Goal: Task Accomplishment & Management: Use online tool/utility

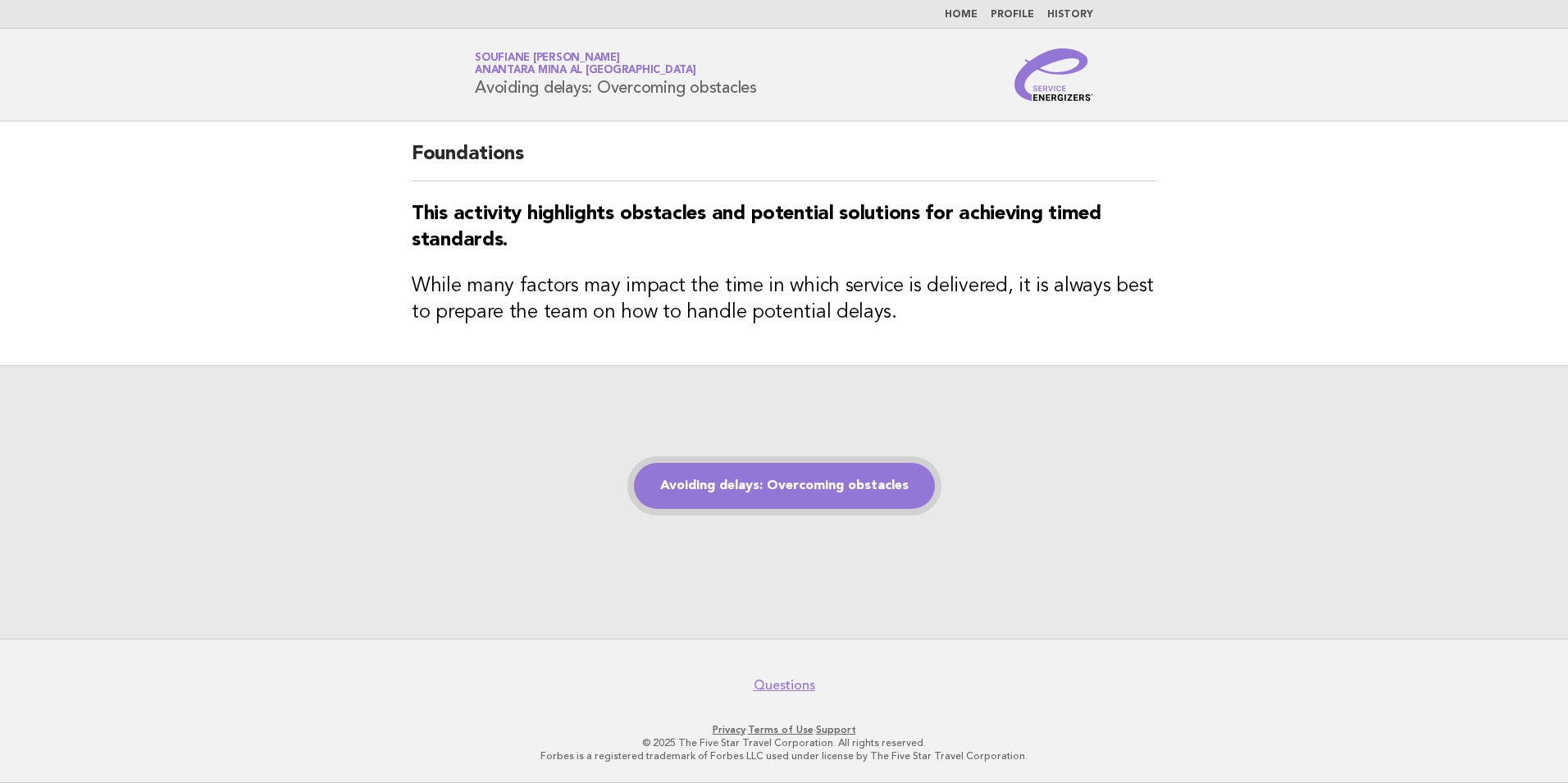
click at [817, 508] on link "Avoiding delays: Overcoming obstacles" at bounding box center [784, 486] width 301 height 46
click at [789, 497] on link "Avoiding delays: Overcoming obstacles" at bounding box center [784, 486] width 301 height 46
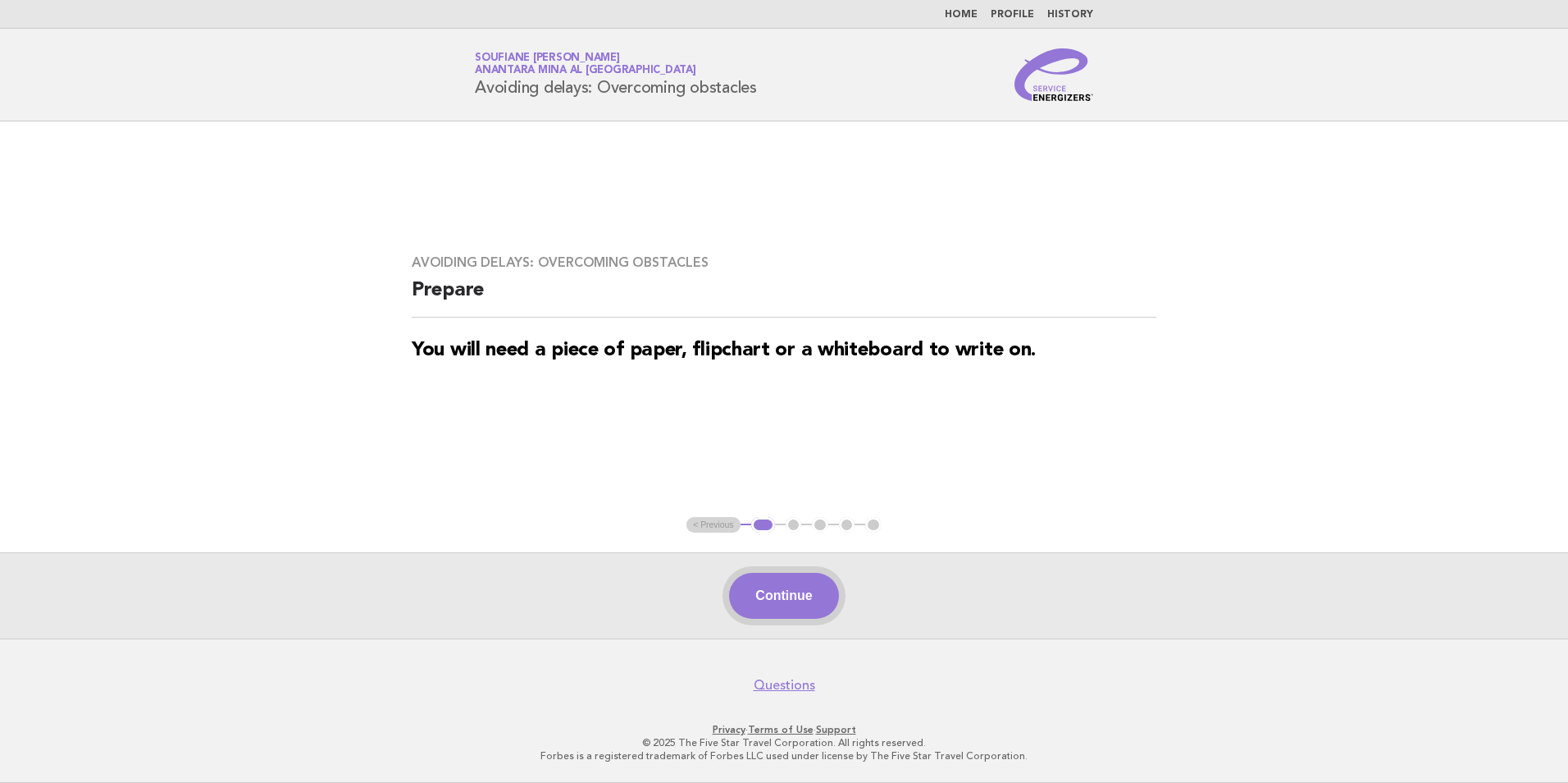
click at [794, 595] on button "Continue" at bounding box center [784, 596] width 109 height 46
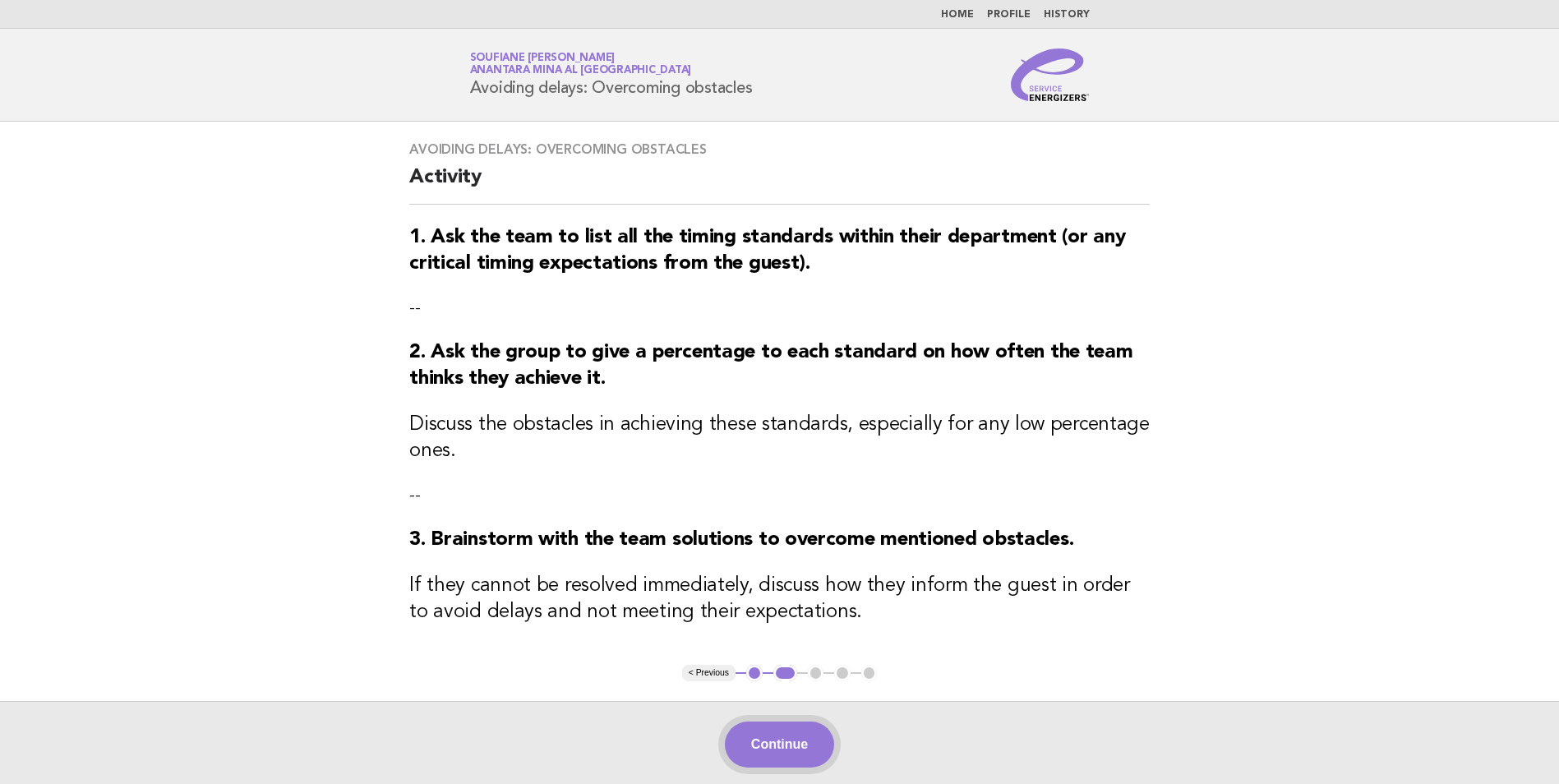
click at [769, 757] on button "Continue" at bounding box center [780, 745] width 109 height 46
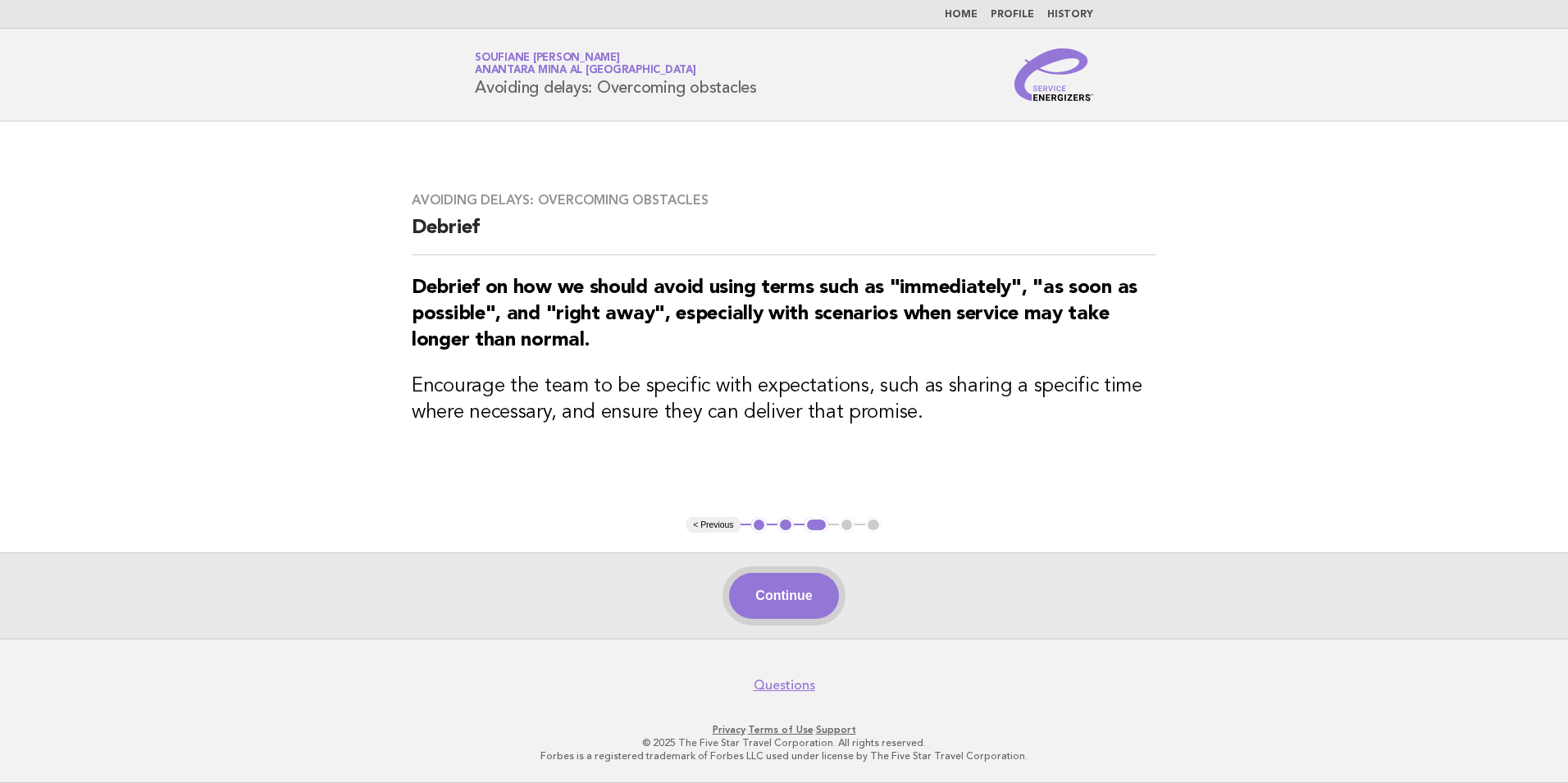
click at [776, 595] on button "Continue" at bounding box center [784, 596] width 109 height 46
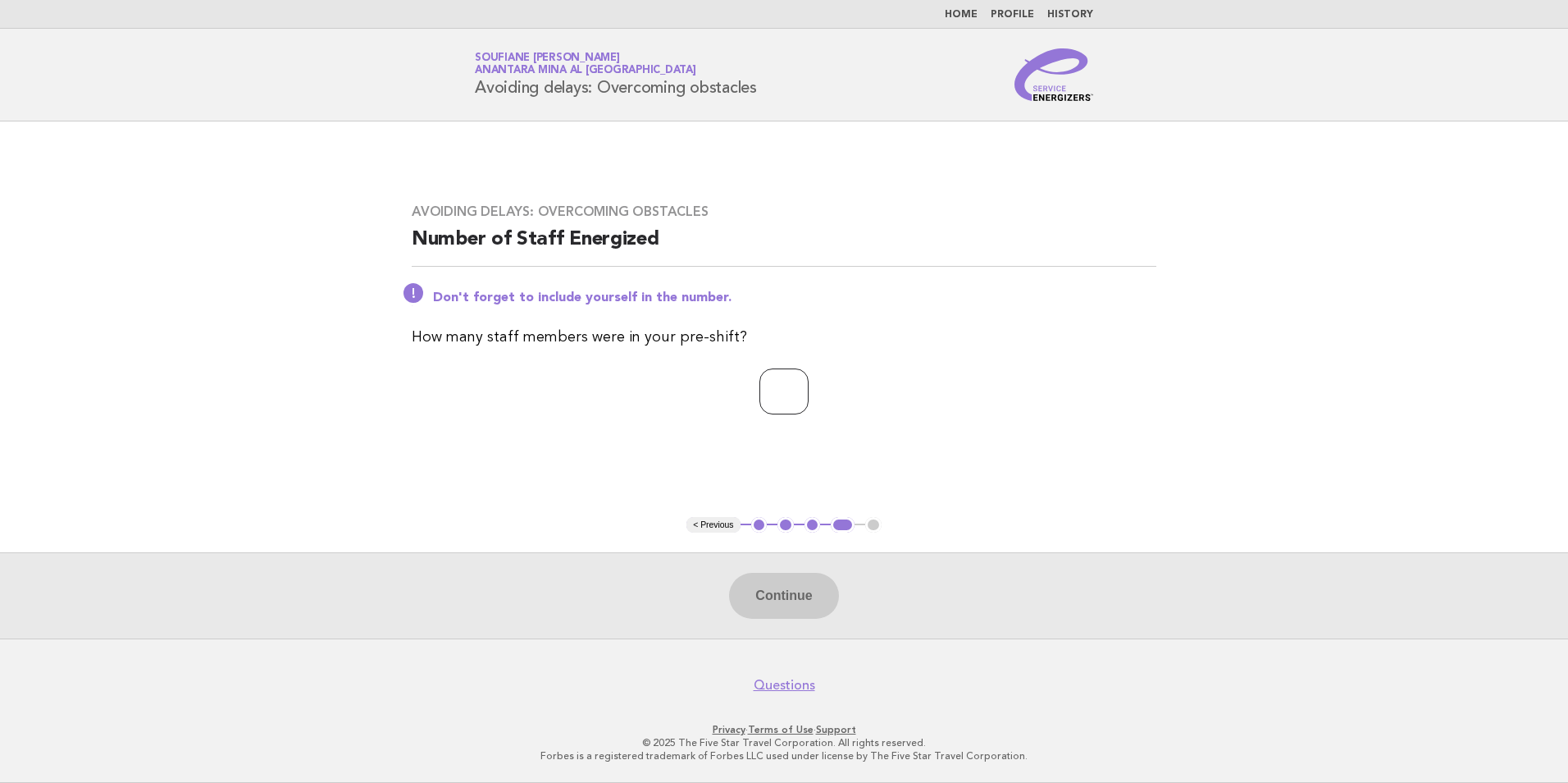
click at [777, 393] on input "number" at bounding box center [784, 391] width 49 height 46
type input "*"
click at [801, 594] on button "Continue" at bounding box center [784, 596] width 109 height 46
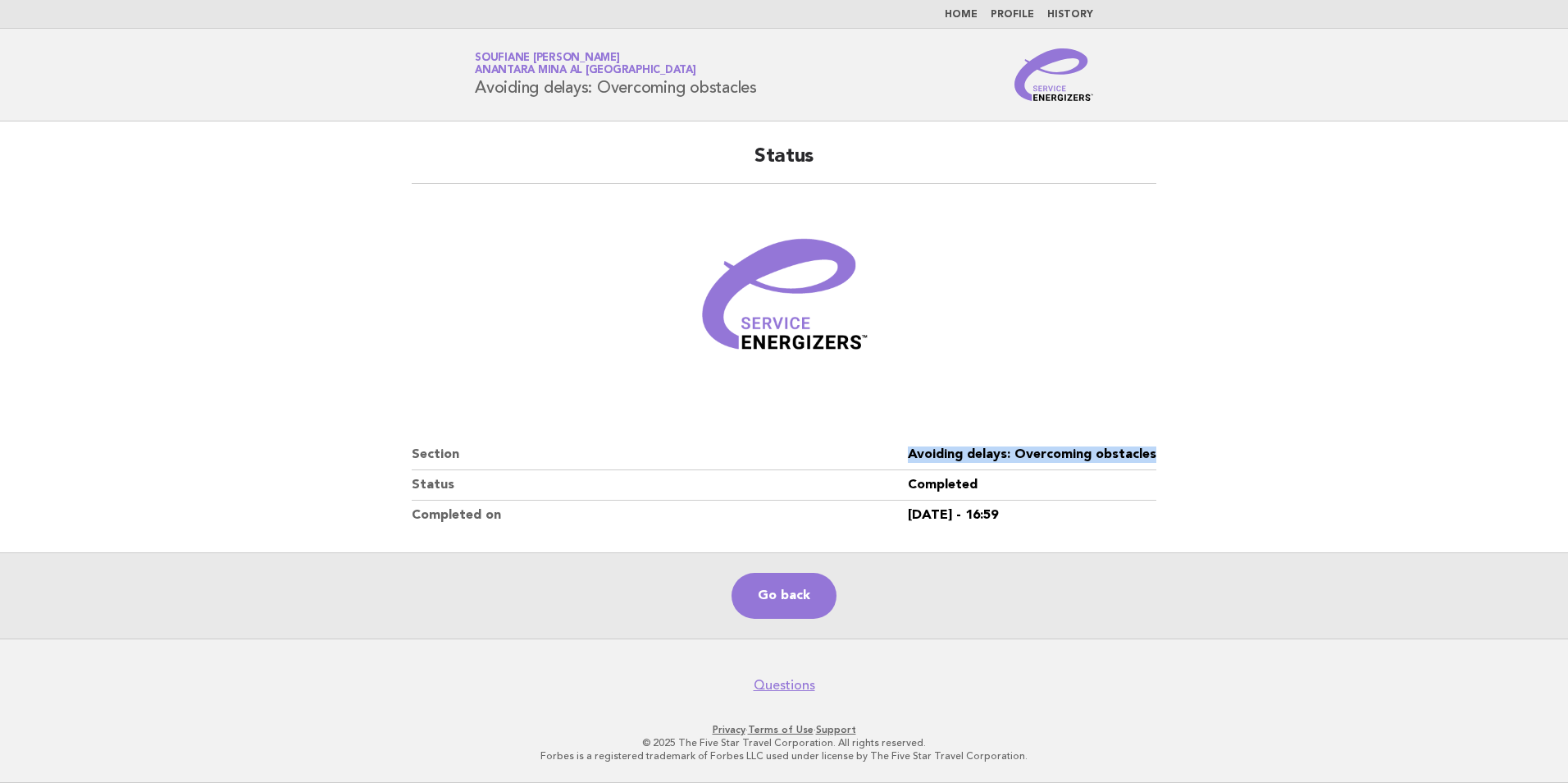
drag, startPoint x: 1156, startPoint y: 454, endPoint x: 888, endPoint y: 452, distance: 268.0
click at [888, 452] on div "Status Section Avoiding delays: Overcoming obstacles Status Completed Completed…" at bounding box center [784, 336] width 784 height 426
copy dl "Avoiding delays: Overcoming obstacles"
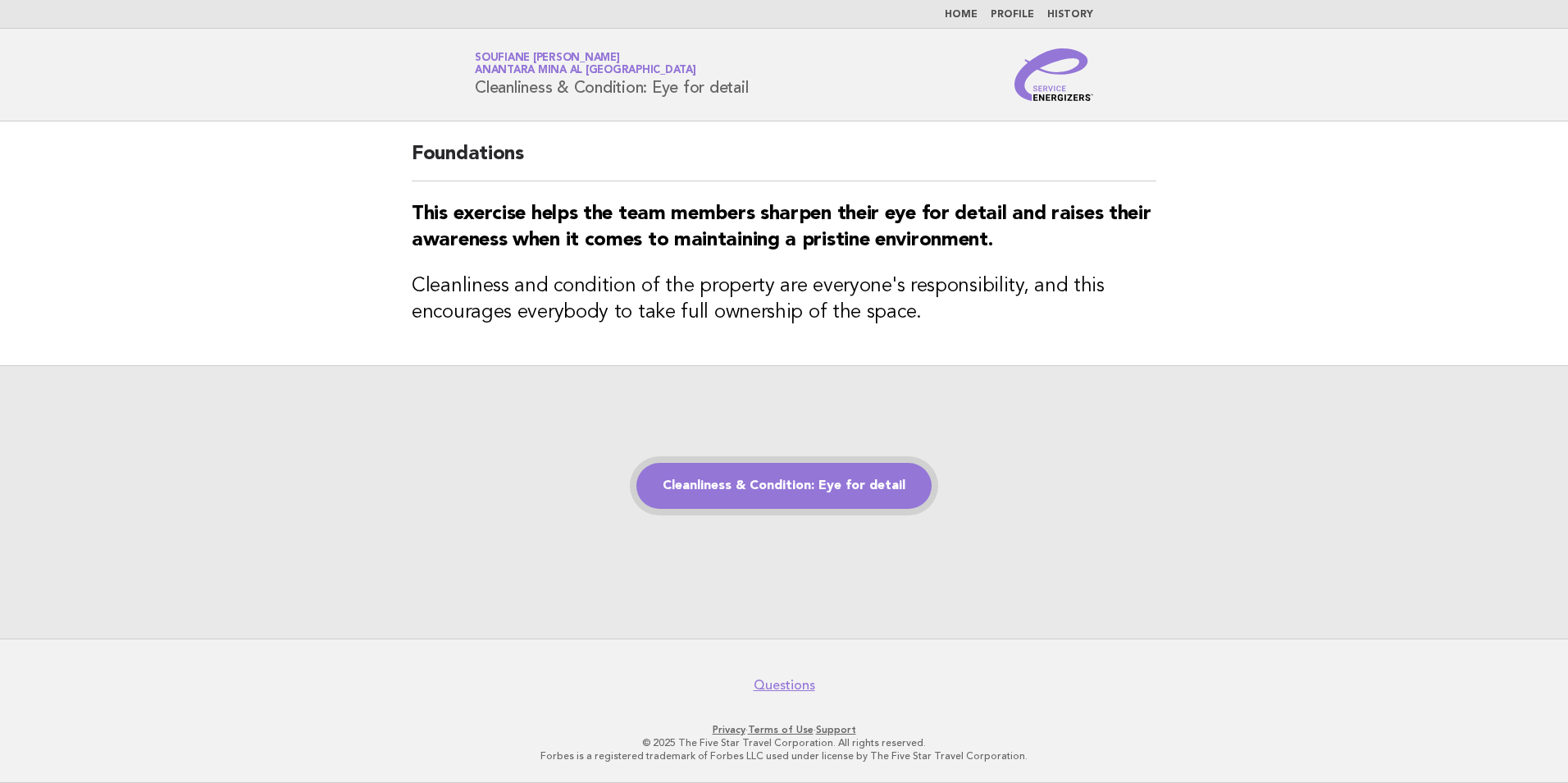
click at [752, 484] on link "Cleanliness & Condition: Eye for detail" at bounding box center [784, 486] width 295 height 46
click at [778, 497] on link "Cleanliness & Condition: Eye for detail" at bounding box center [784, 486] width 295 height 46
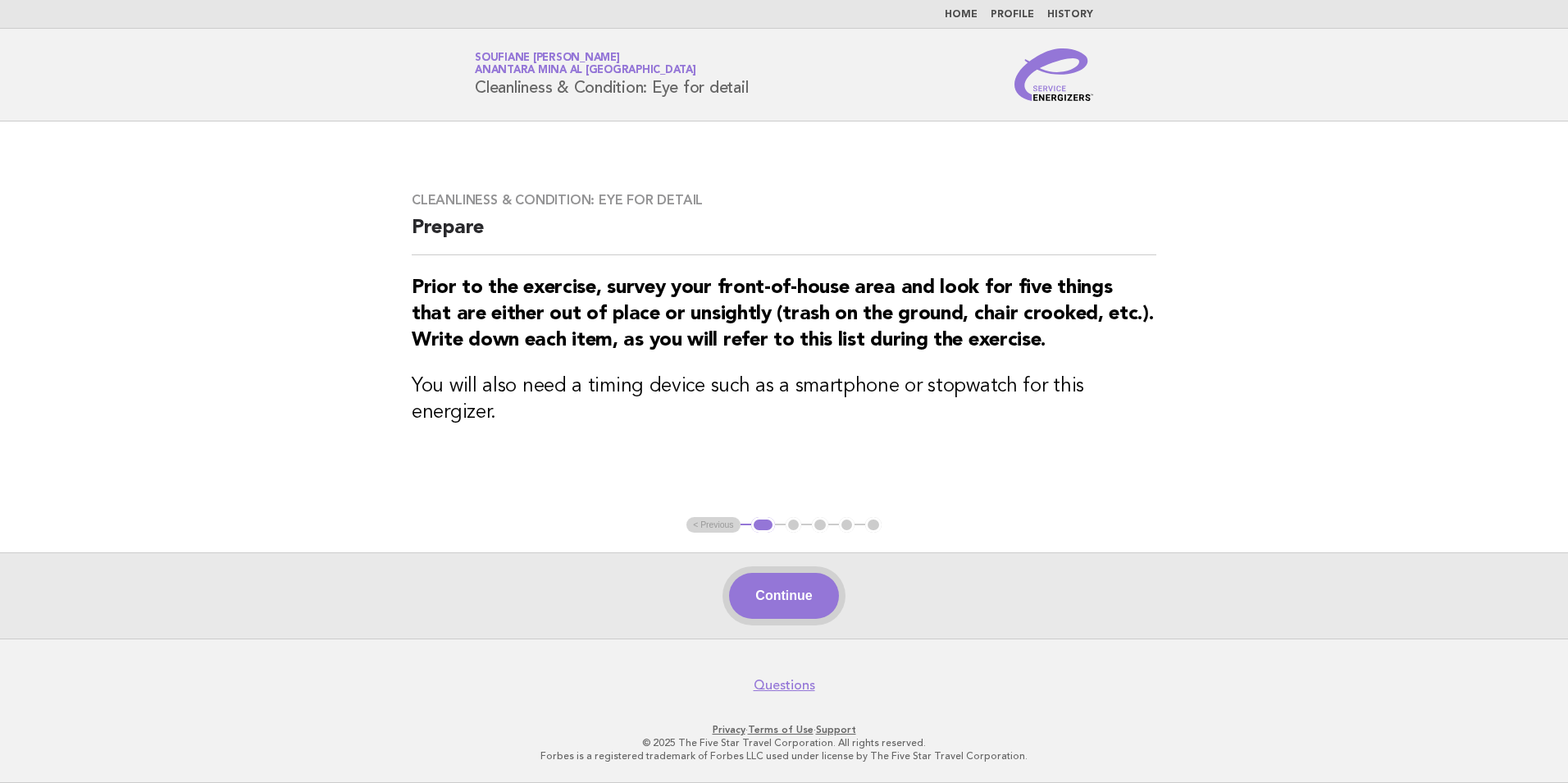
click at [793, 615] on button "Continue" at bounding box center [784, 596] width 109 height 46
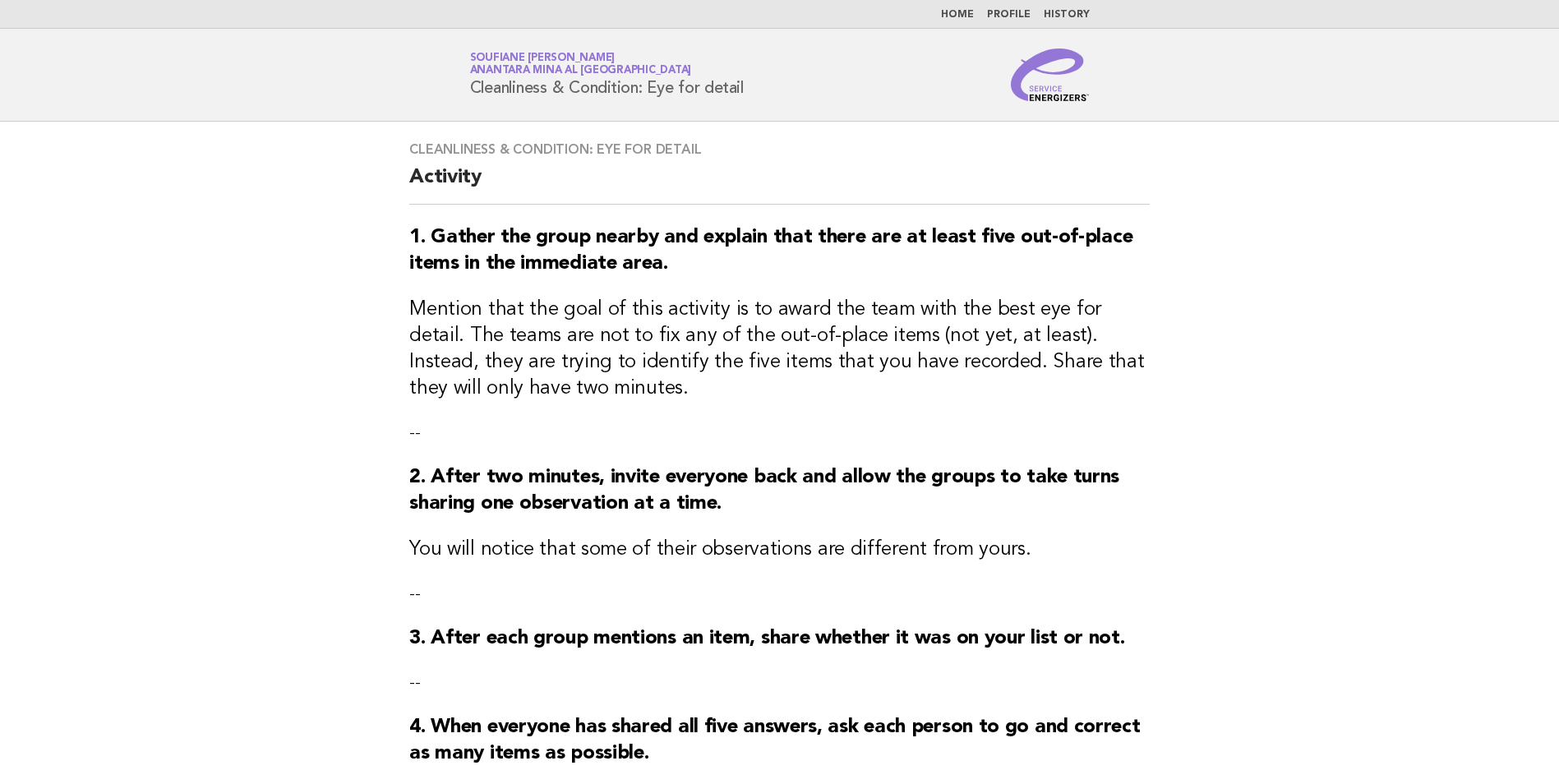
scroll to position [294, 0]
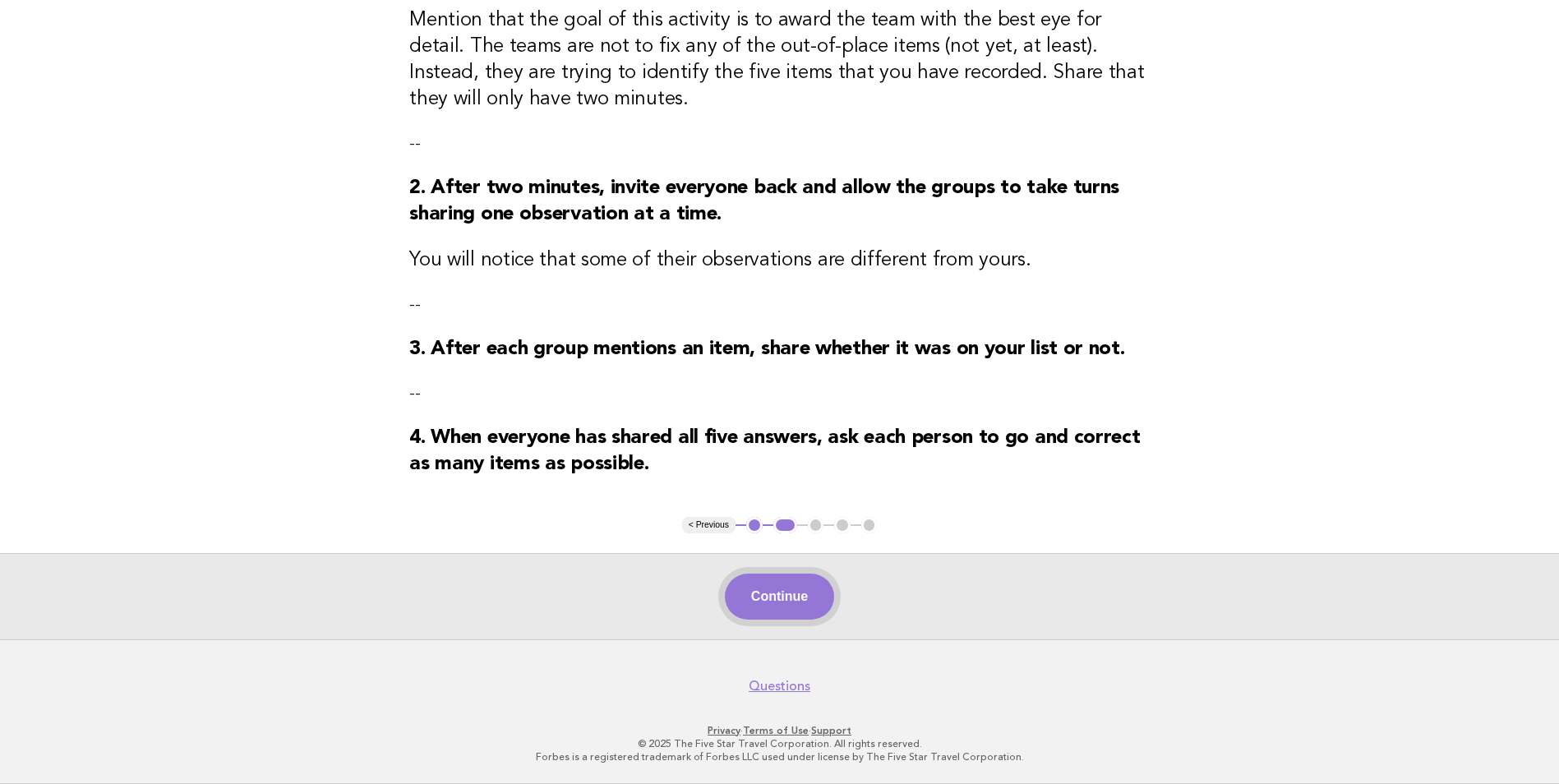
click at [755, 593] on button "Continue" at bounding box center [780, 597] width 109 height 46
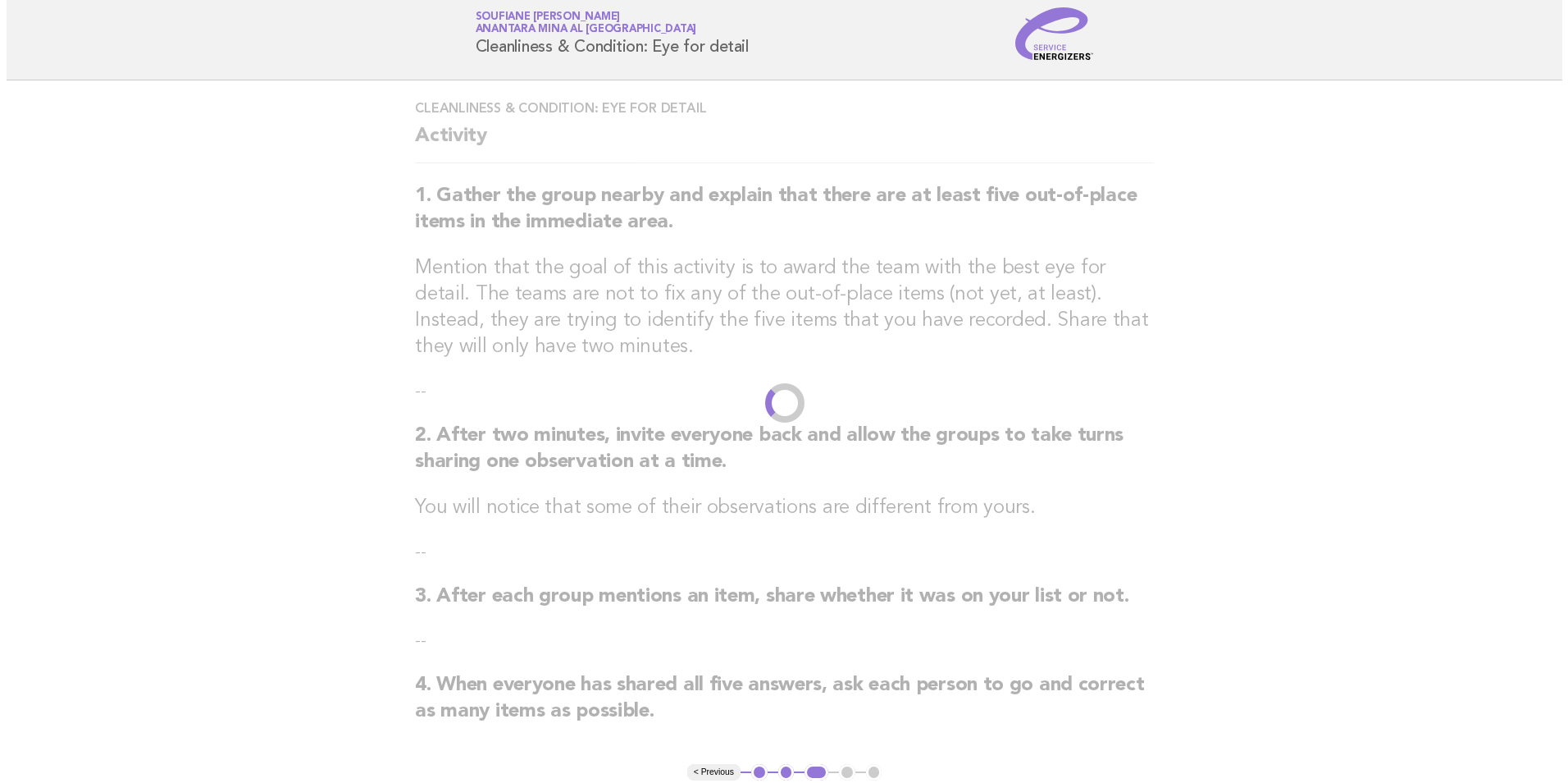
scroll to position [0, 0]
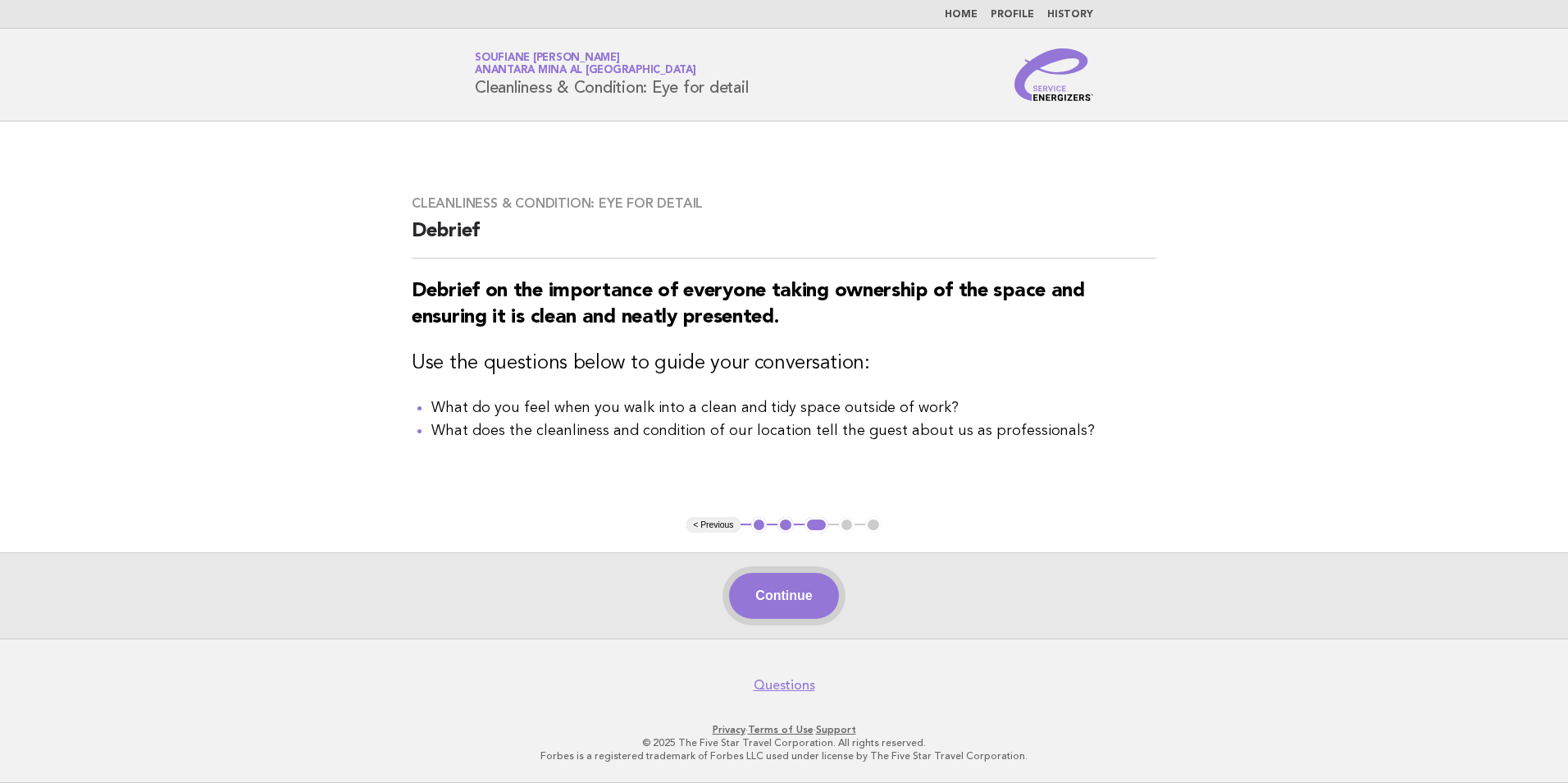
click at [773, 598] on button "Continue" at bounding box center [784, 596] width 109 height 46
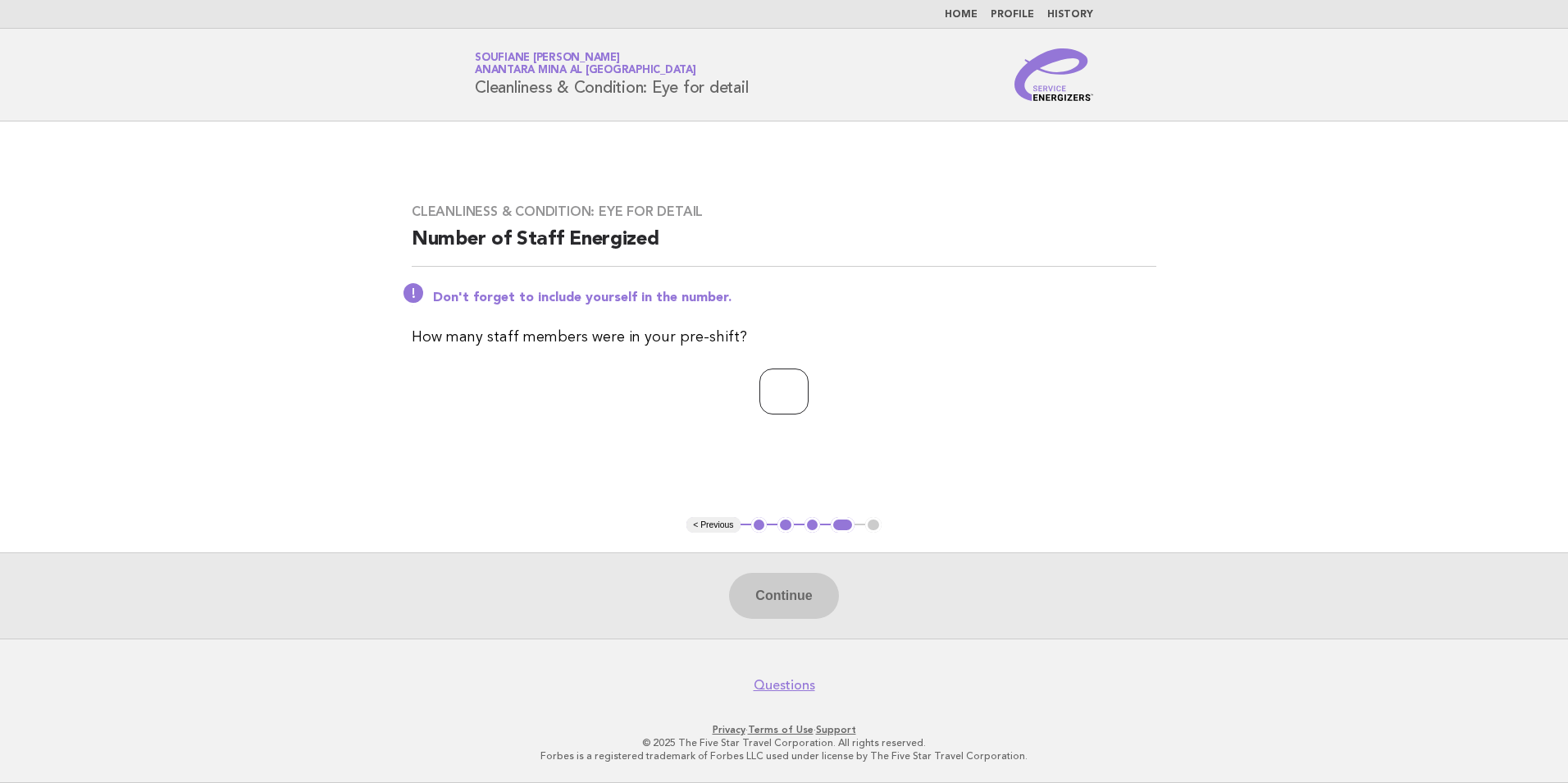
click at [778, 390] on input "number" at bounding box center [784, 391] width 49 height 46
type input "*"
click at [792, 601] on button "Continue" at bounding box center [784, 596] width 109 height 46
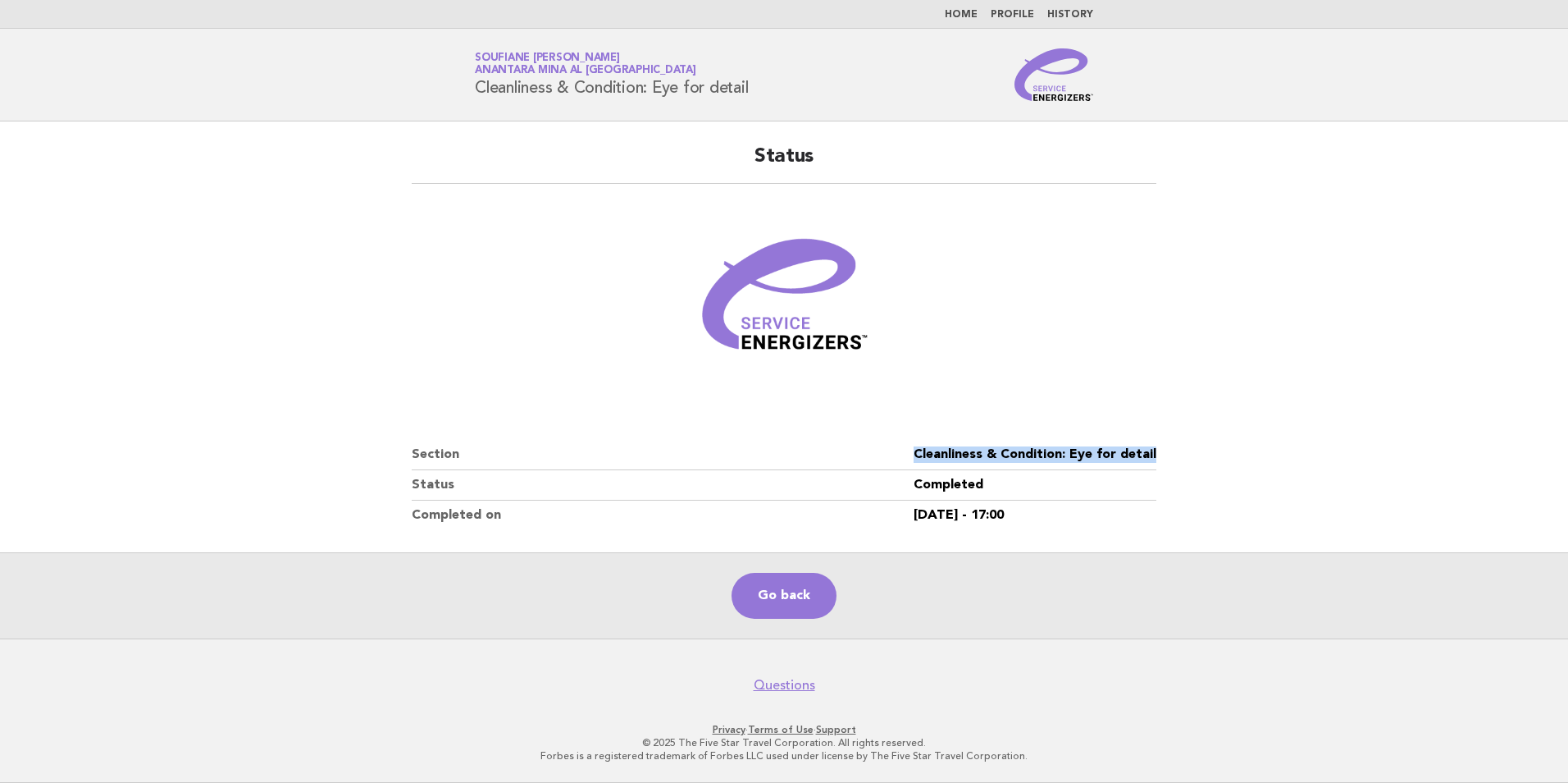
drag, startPoint x: 1163, startPoint y: 457, endPoint x: 913, endPoint y: 444, distance: 250.3
click at [913, 444] on div "Status Section Cleanliness & Condition: Eye for detail Status Completed Complet…" at bounding box center [784, 336] width 784 height 426
copy dl "Cleanliness & Condition: Eye for detail"
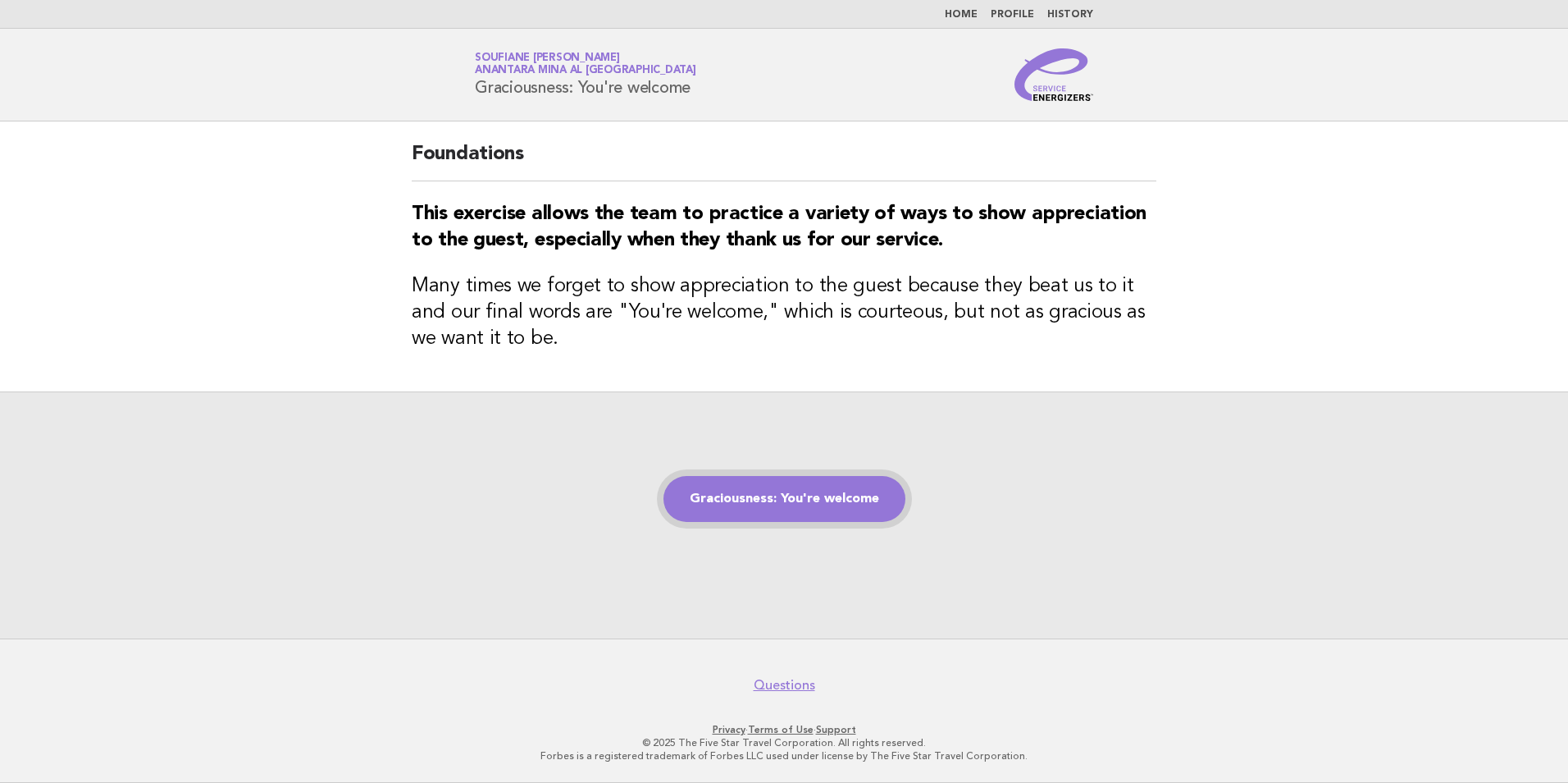
click at [758, 513] on link "Graciousness: You're welcome" at bounding box center [784, 499] width 242 height 46
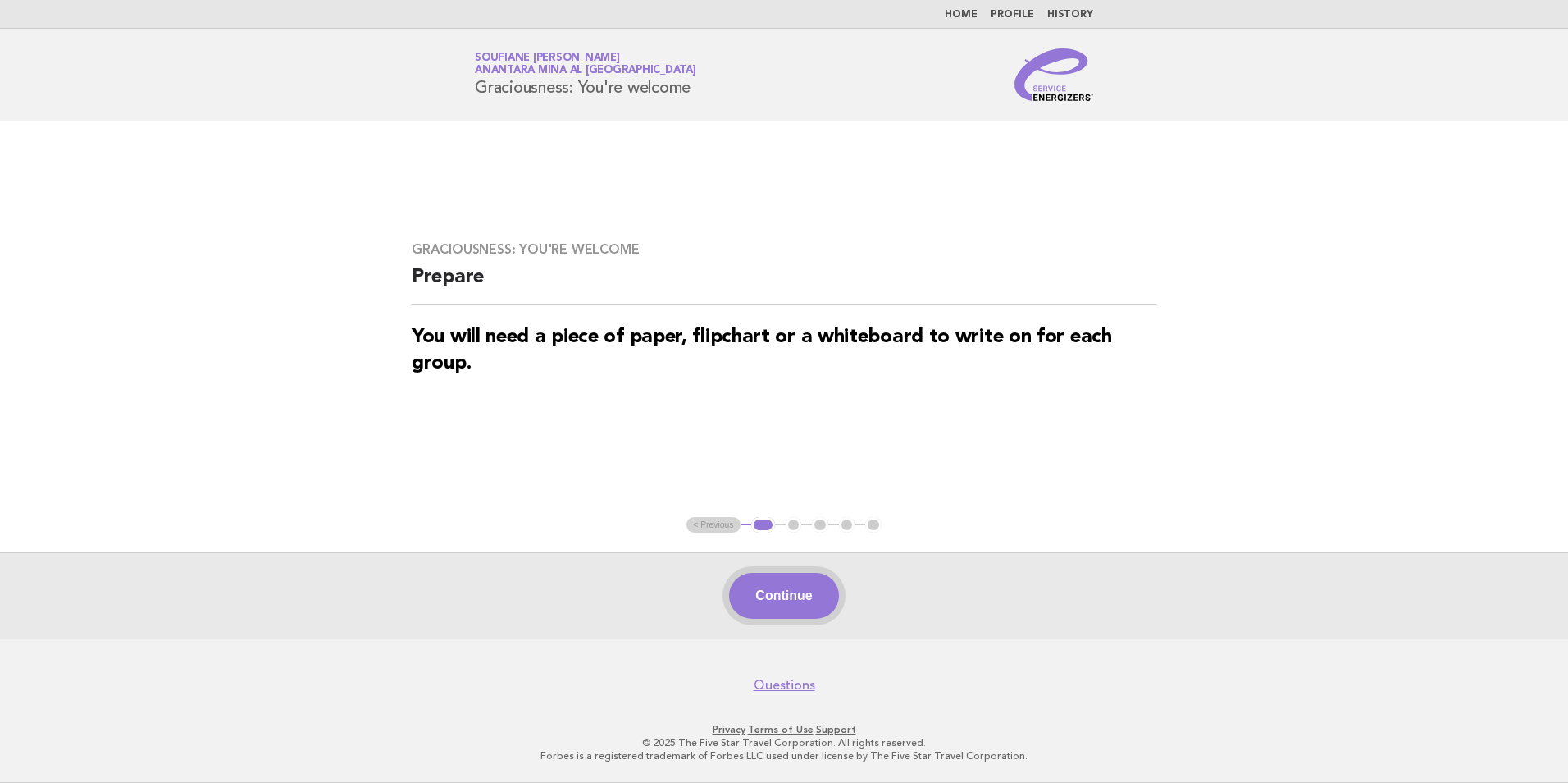
click at [784, 595] on button "Continue" at bounding box center [784, 596] width 109 height 46
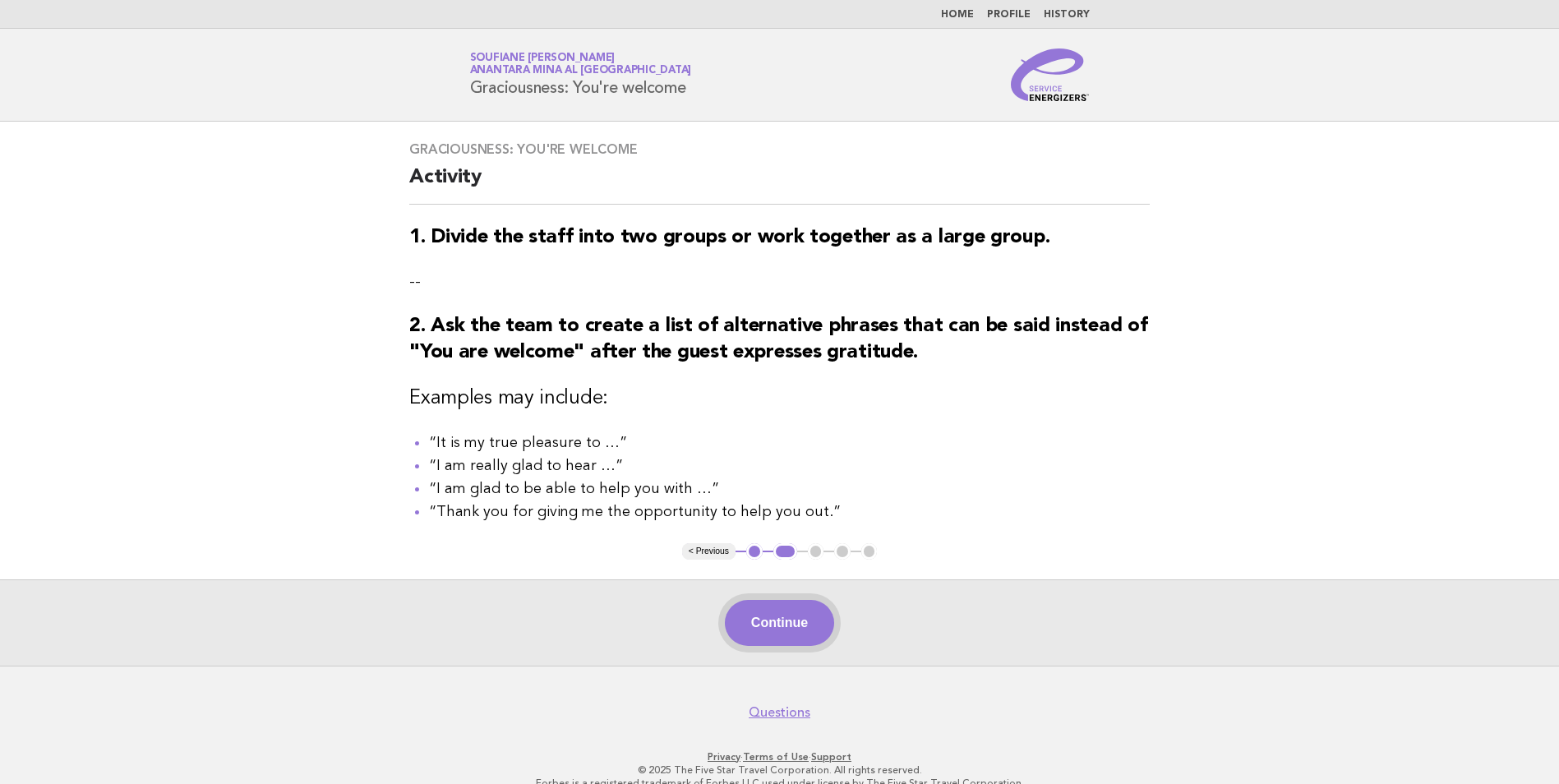
click at [785, 625] on button "Continue" at bounding box center [780, 623] width 109 height 46
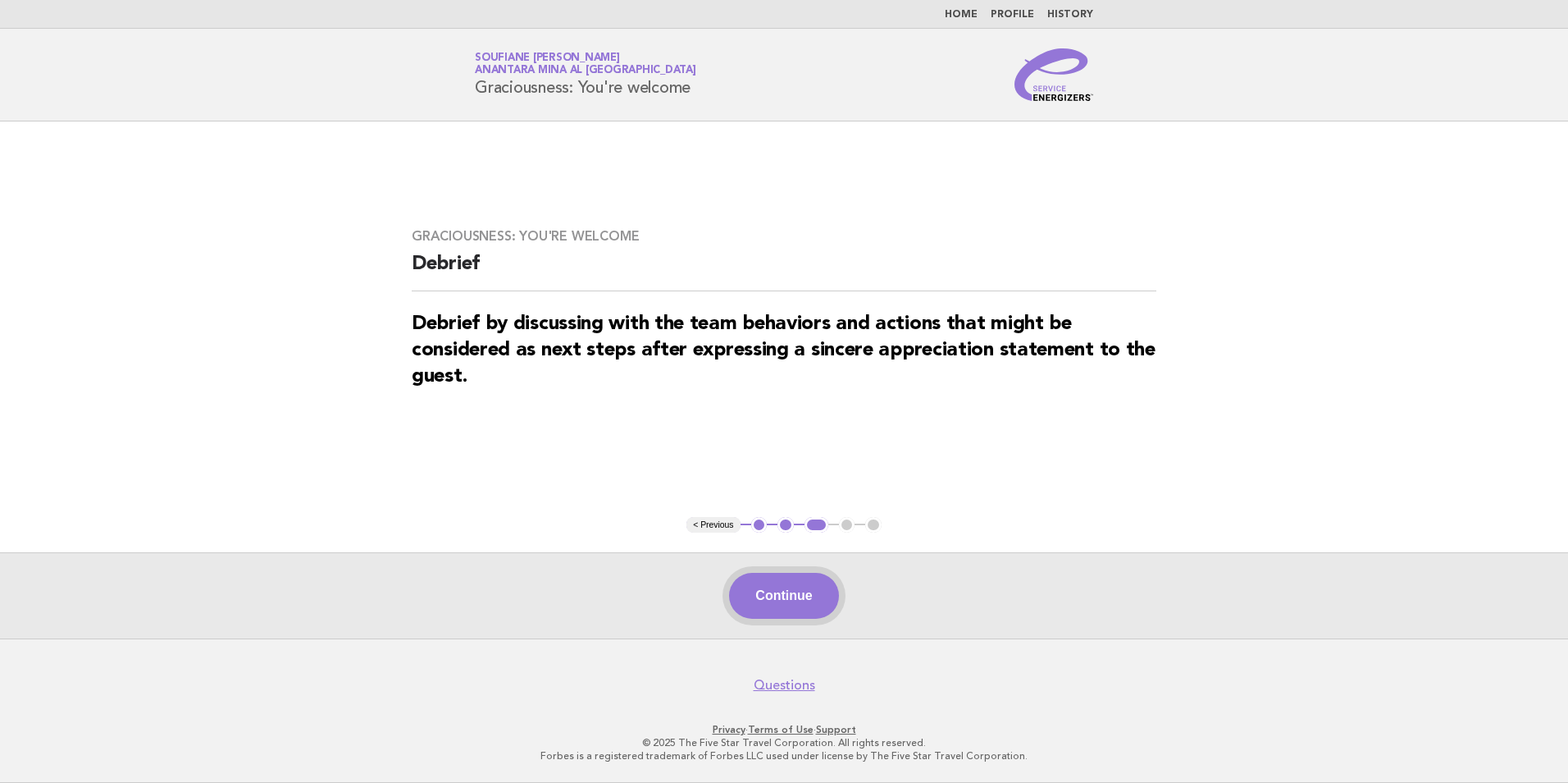
click at [781, 599] on button "Continue" at bounding box center [784, 596] width 109 height 46
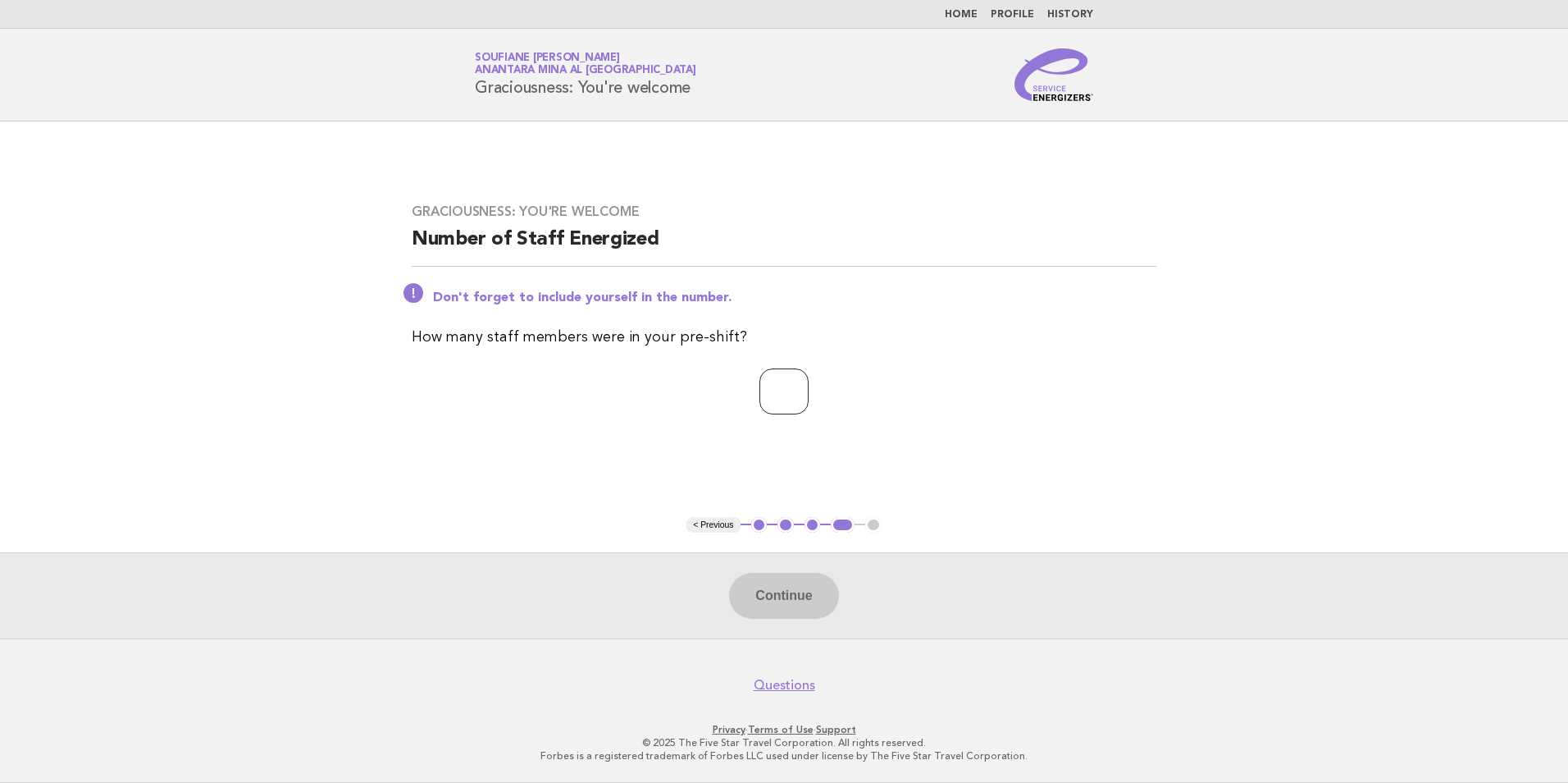
click at [774, 390] on input "number" at bounding box center [784, 391] width 49 height 46
type input "*"
click at [742, 595] on button "Continue" at bounding box center [784, 596] width 109 height 46
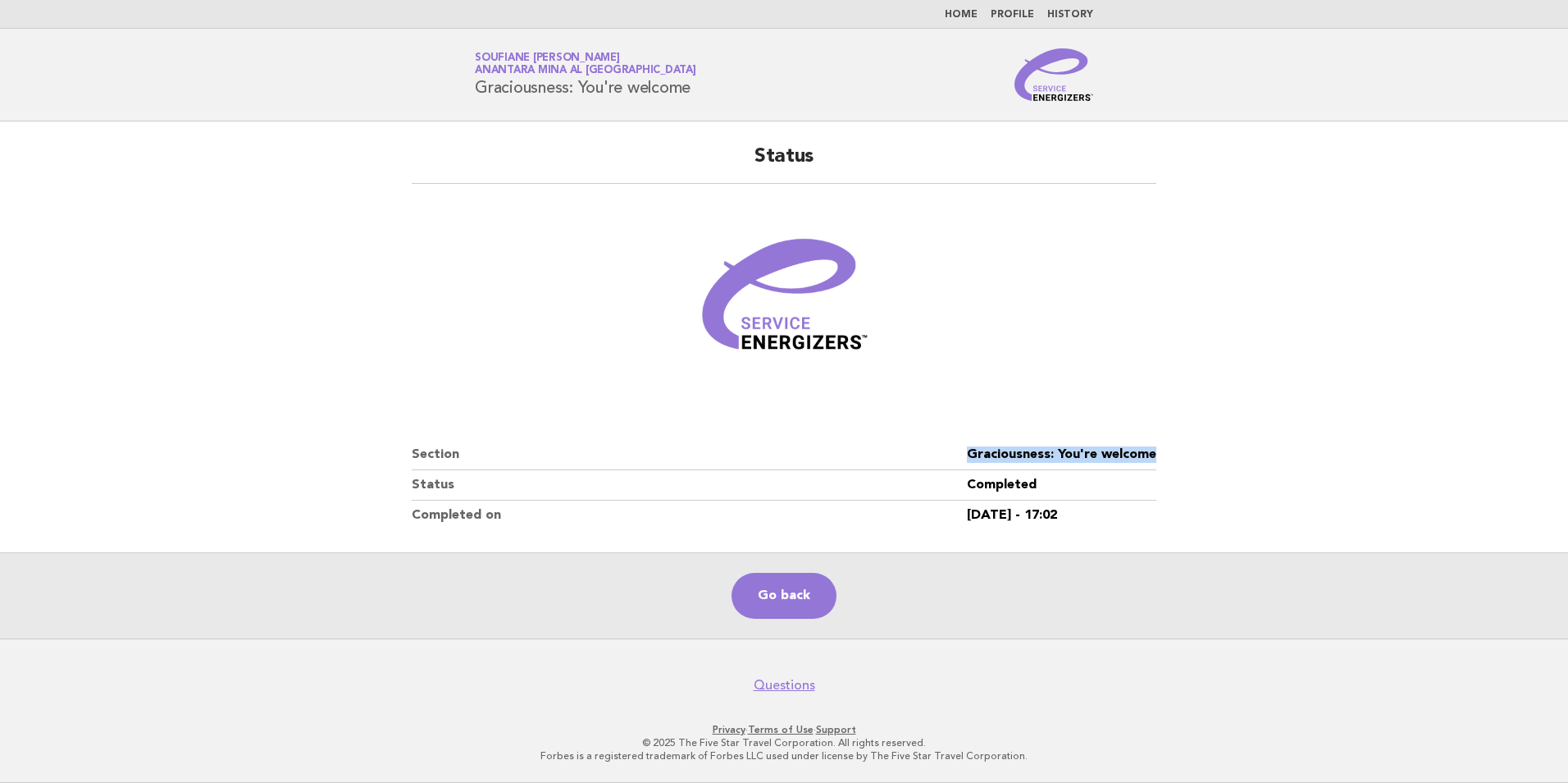
drag, startPoint x: 1160, startPoint y: 448, endPoint x: 949, endPoint y: 451, distance: 211.0
click at [949, 451] on div "Status Section Graciousness: You're welcome Status Completed Completed on [DATE…" at bounding box center [784, 336] width 784 height 426
copy dl "Graciousness: You're welcome"
